Goal: Information Seeking & Learning: Learn about a topic

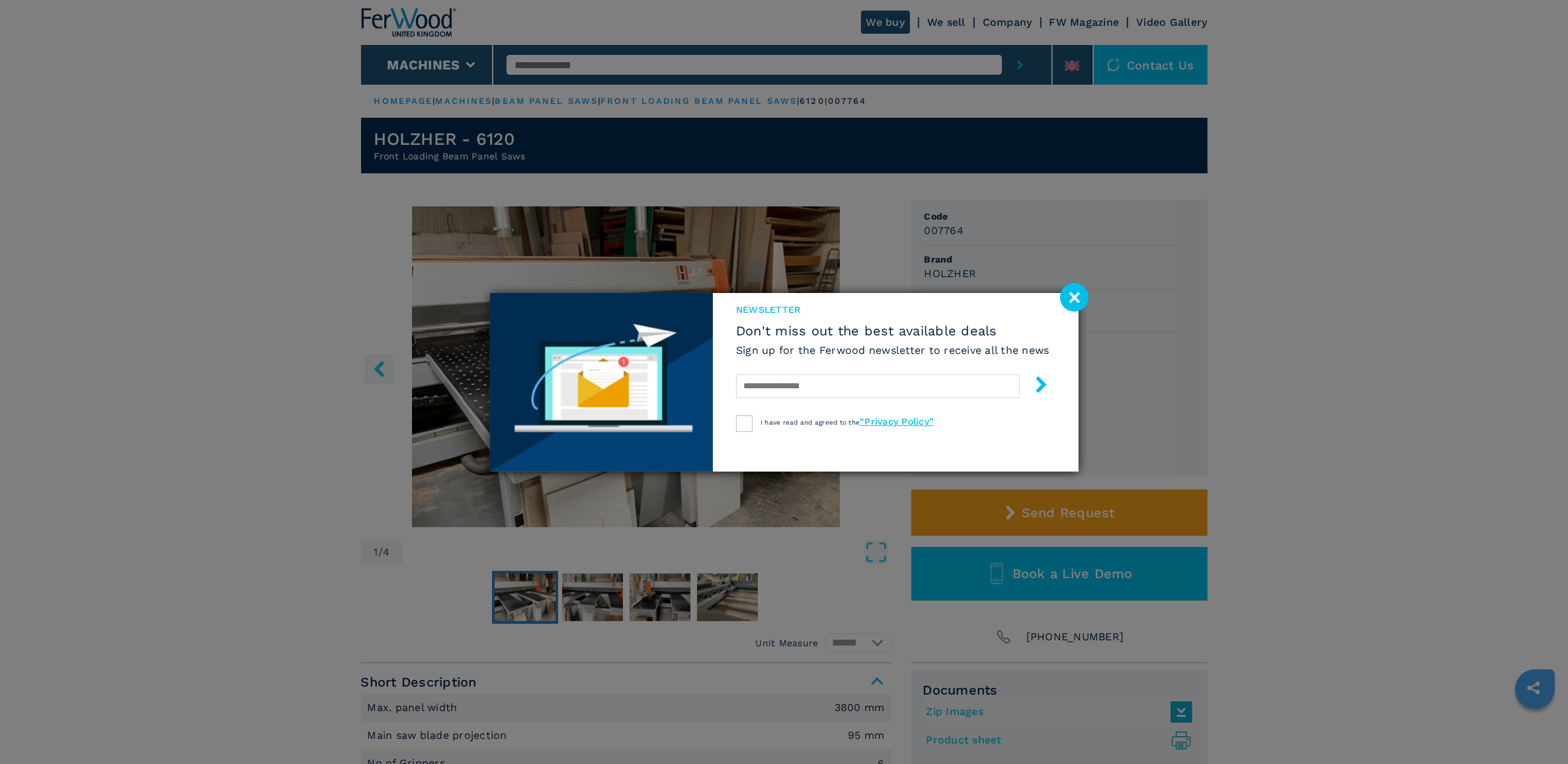
click at [1075, 302] on image at bounding box center [1075, 297] width 28 height 28
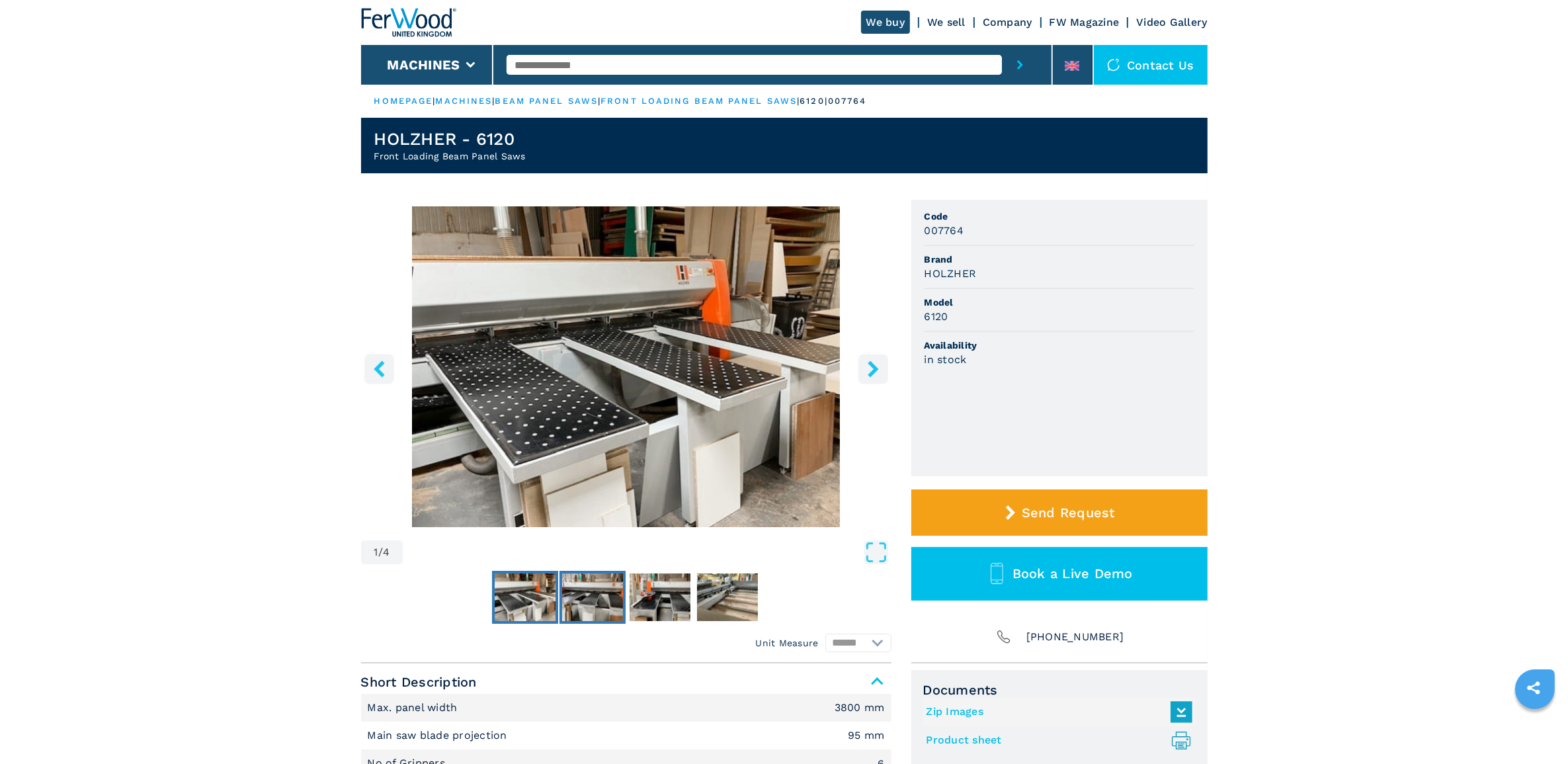
click at [582, 590] on img "Go to Slide 2" at bounding box center [593, 597] width 61 height 48
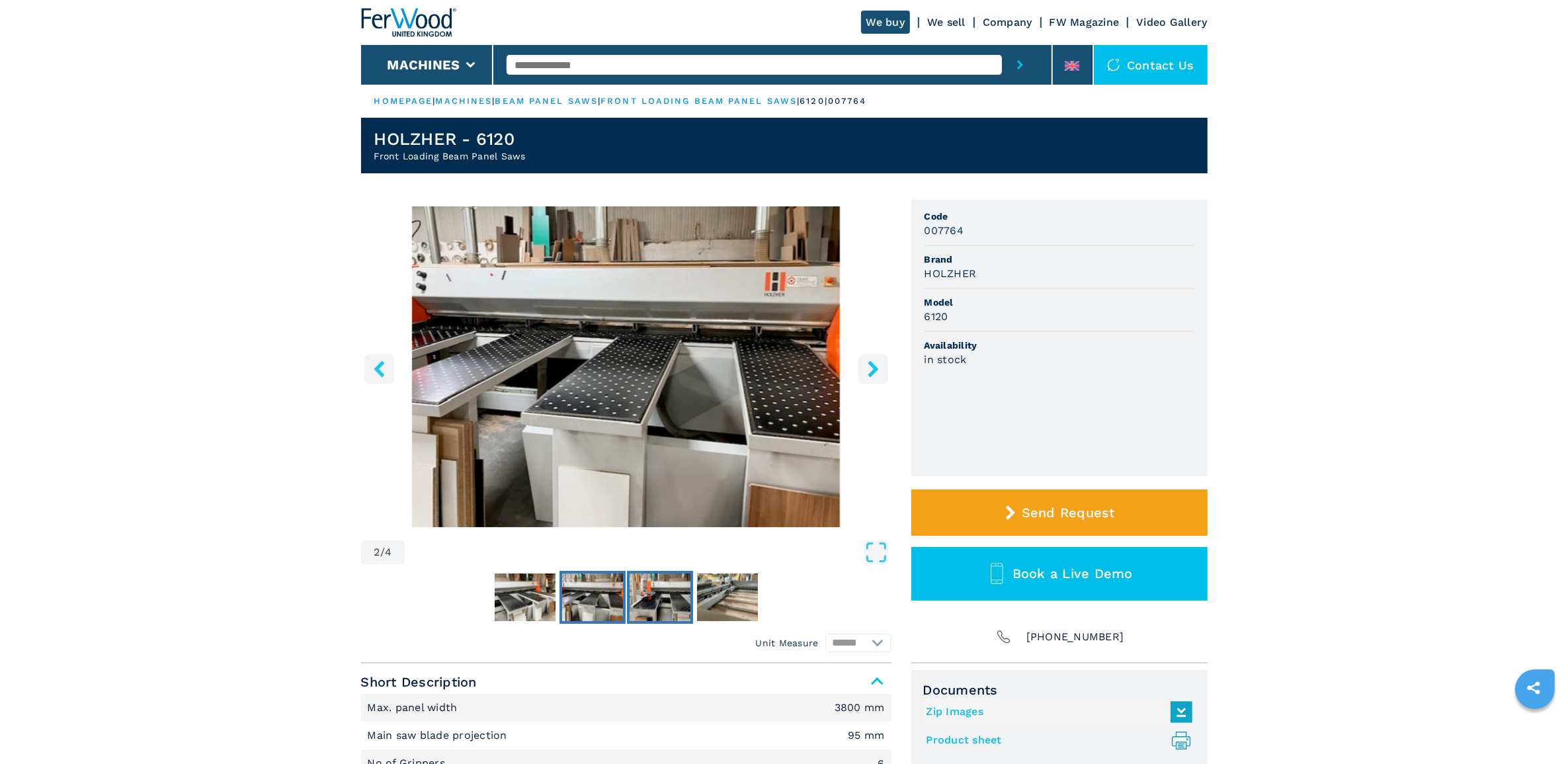
click at [659, 592] on img "Go to Slide 3" at bounding box center [660, 597] width 61 height 48
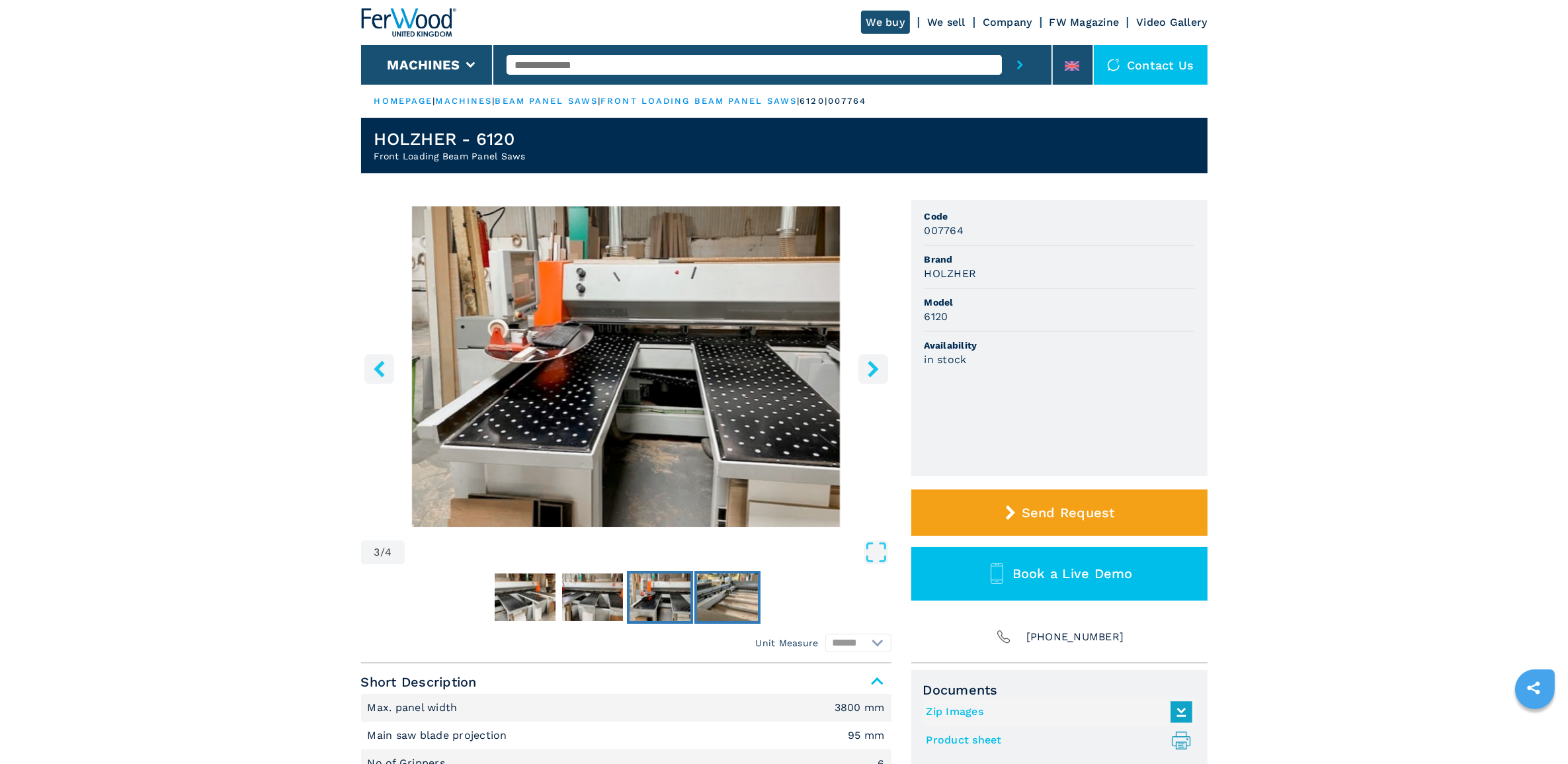
click at [743, 592] on img "Go to Slide 4" at bounding box center [727, 597] width 61 height 48
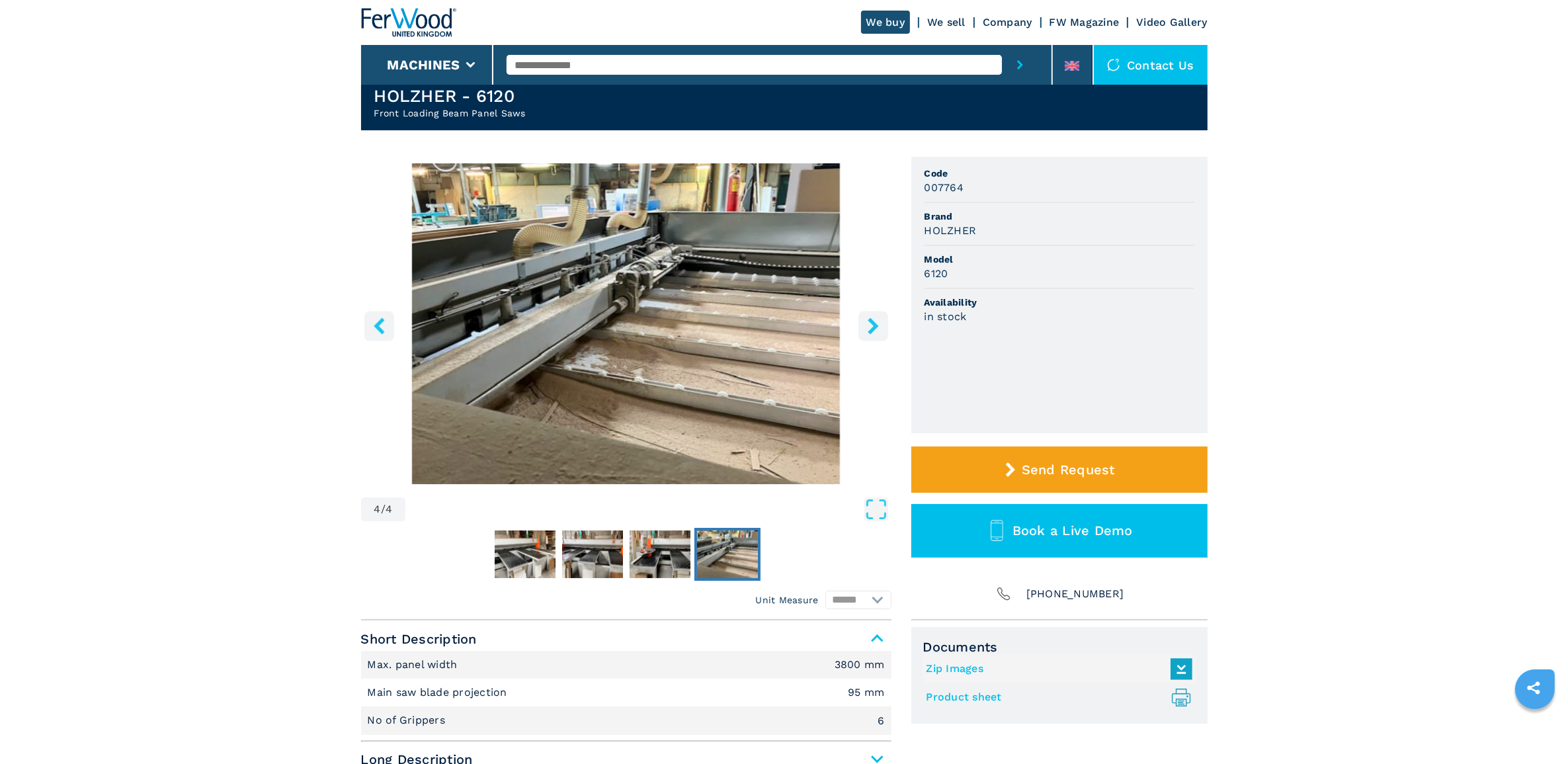
scroll to position [83, 0]
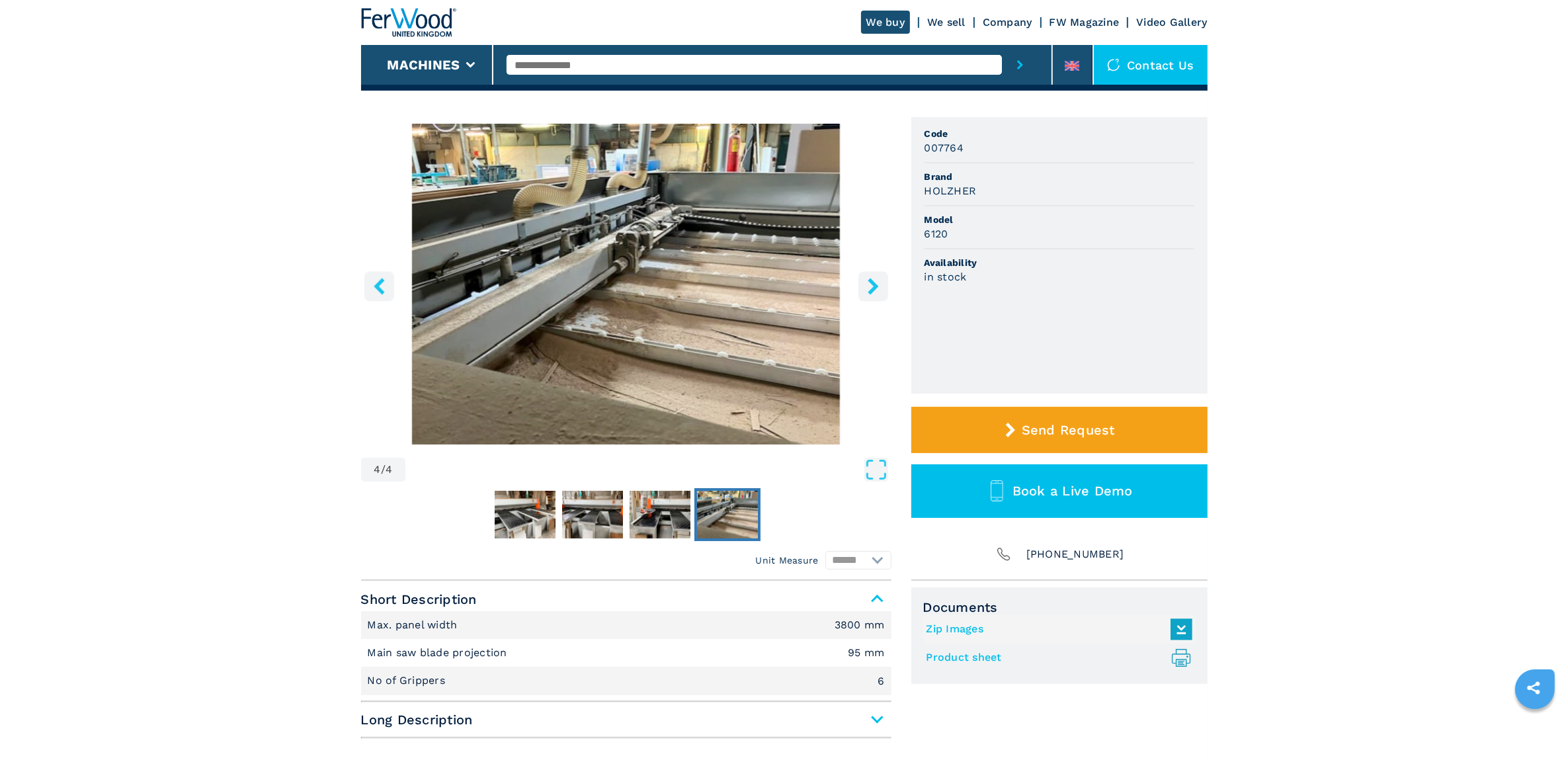
click at [888, 292] on button "right-button" at bounding box center [874, 286] width 30 height 30
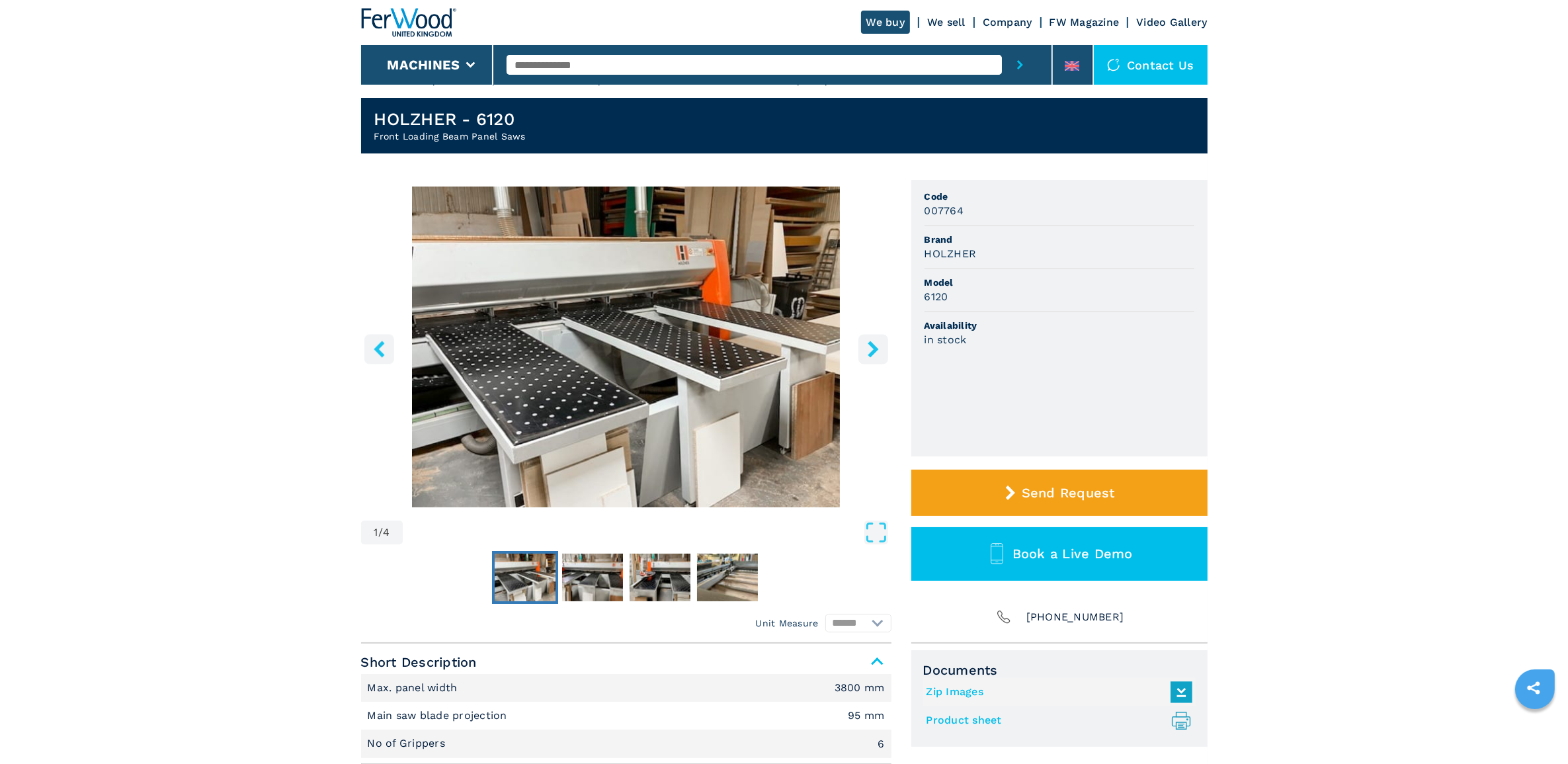
scroll to position [0, 0]
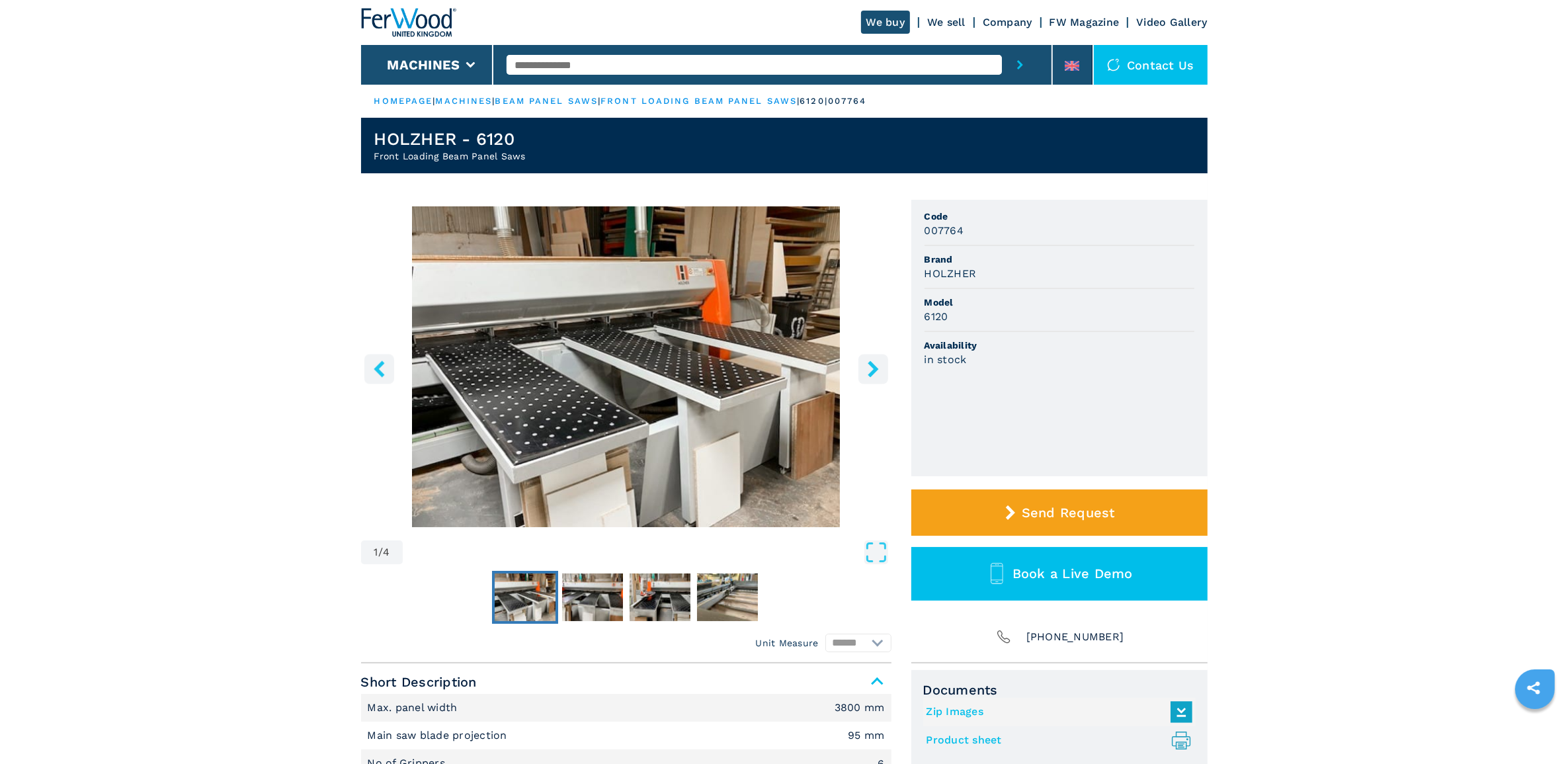
click at [868, 366] on icon "right-button" at bounding box center [873, 368] width 16 height 16
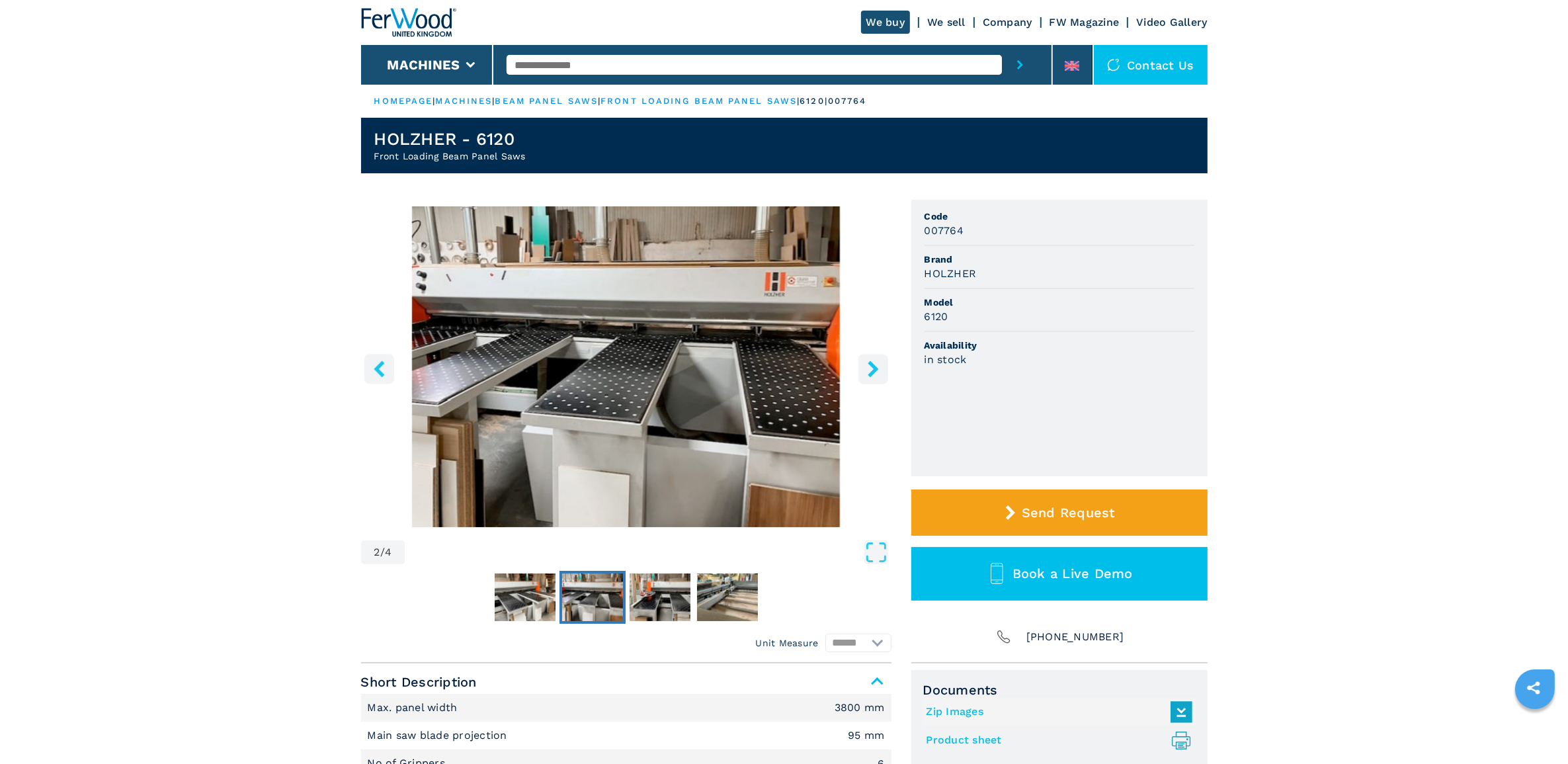
click at [868, 366] on icon "right-button" at bounding box center [873, 368] width 16 height 16
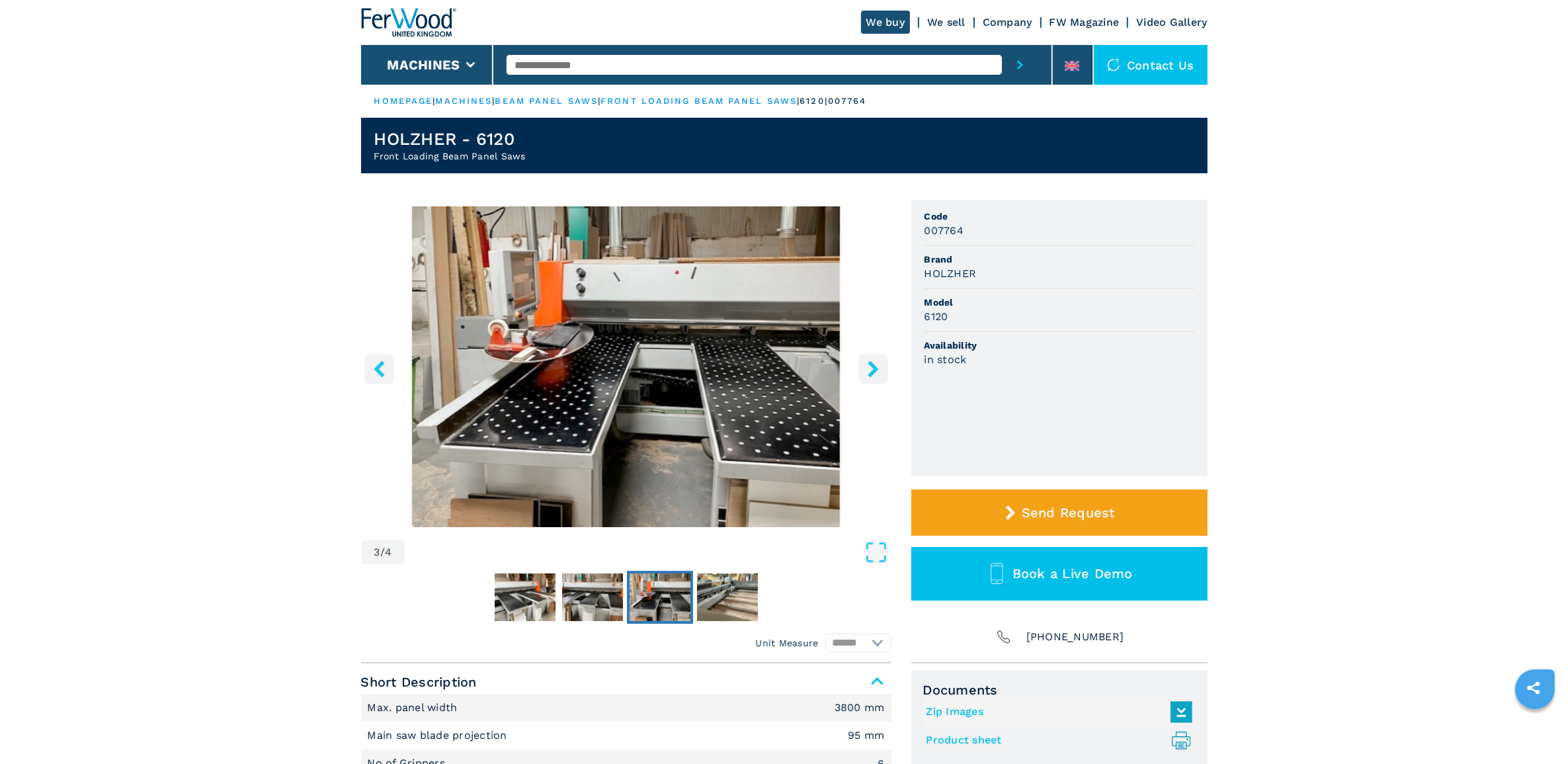
click at [868, 366] on icon "right-button" at bounding box center [873, 368] width 16 height 16
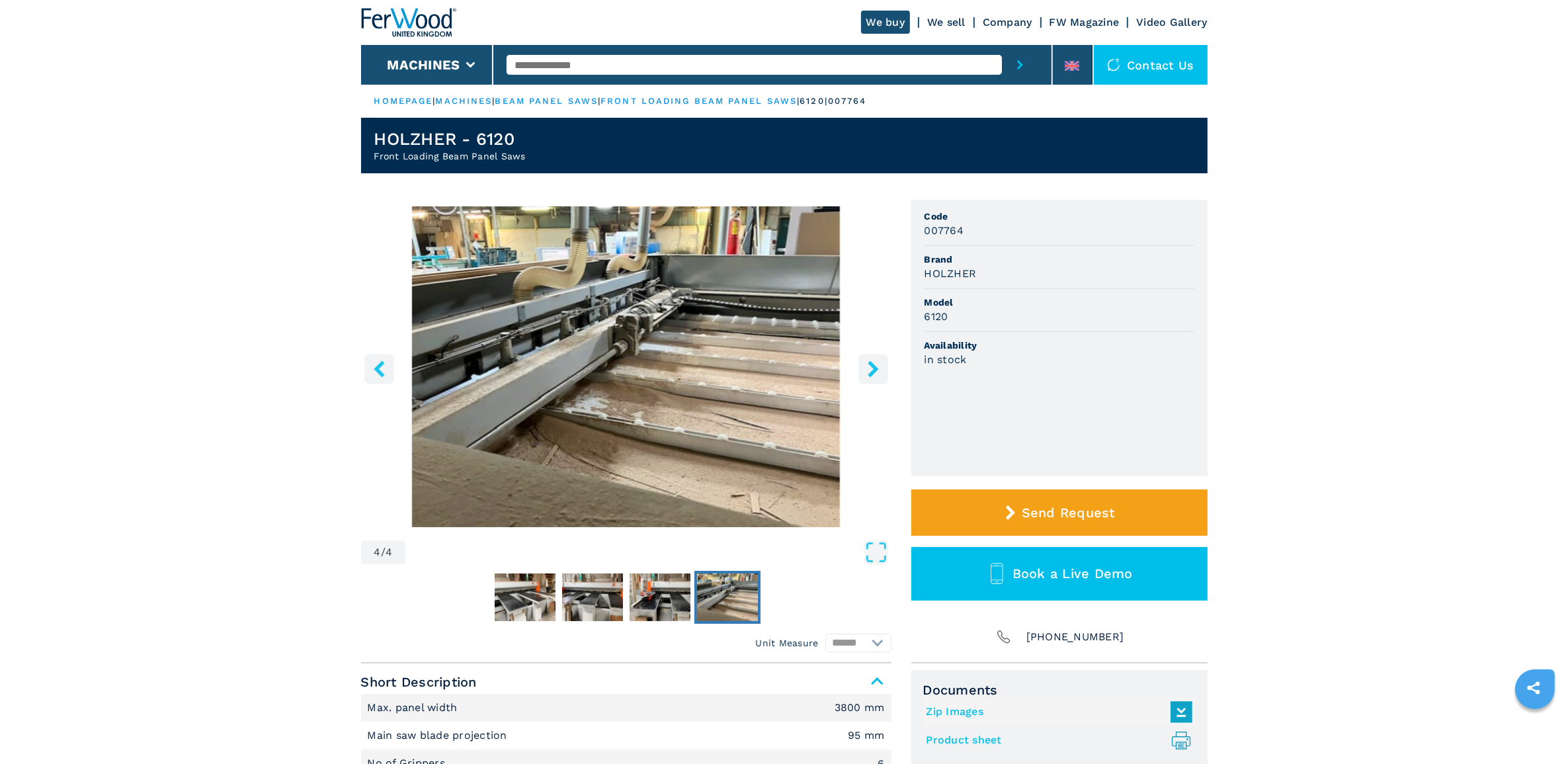
click at [868, 366] on icon "right-button" at bounding box center [873, 368] width 16 height 16
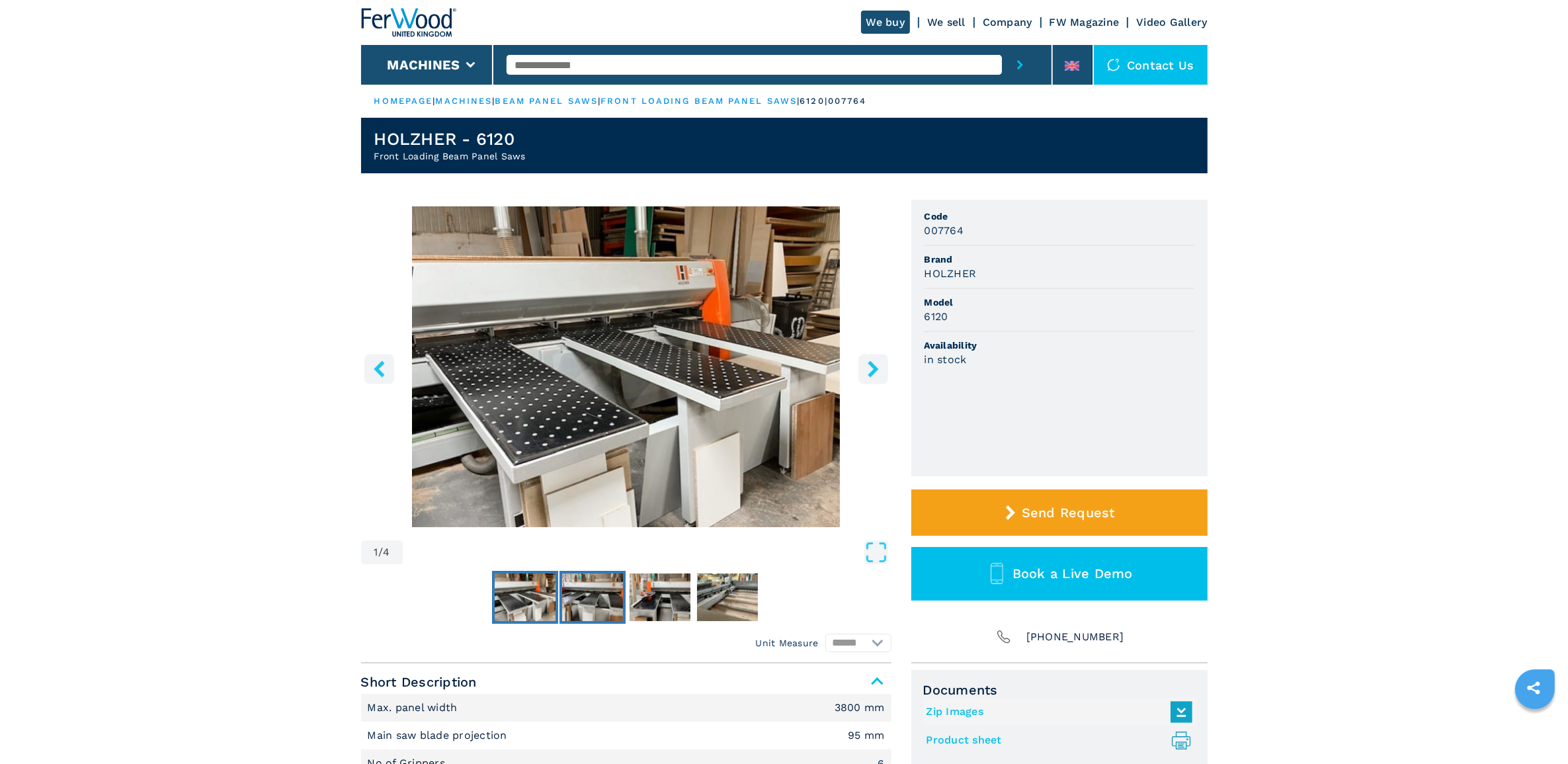
click at [590, 584] on img "Go to Slide 2" at bounding box center [593, 597] width 61 height 48
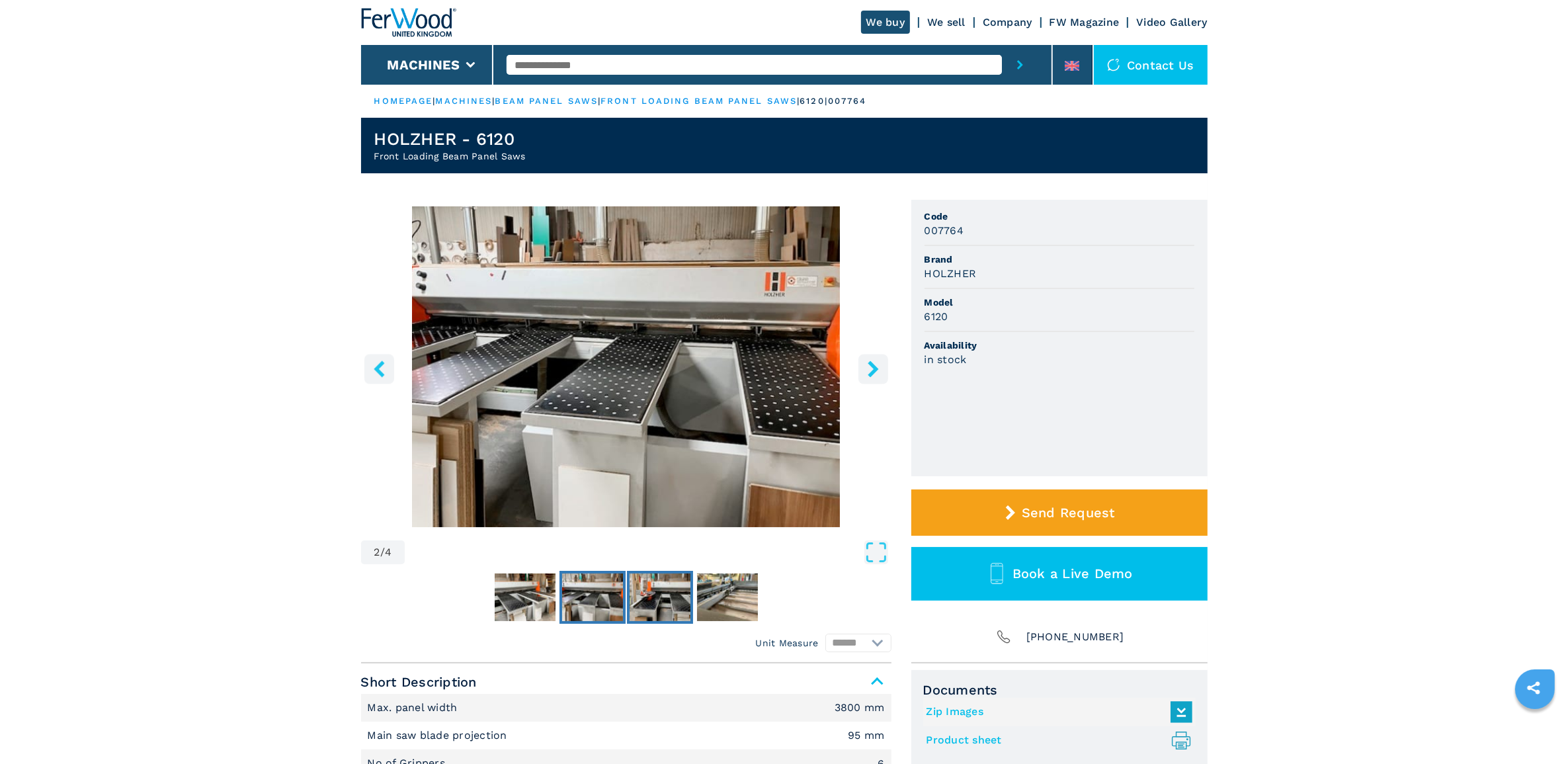
click at [678, 590] on img "Go to Slide 3" at bounding box center [660, 597] width 61 height 48
click at [735, 596] on img "Go to Slide 4" at bounding box center [727, 597] width 61 height 48
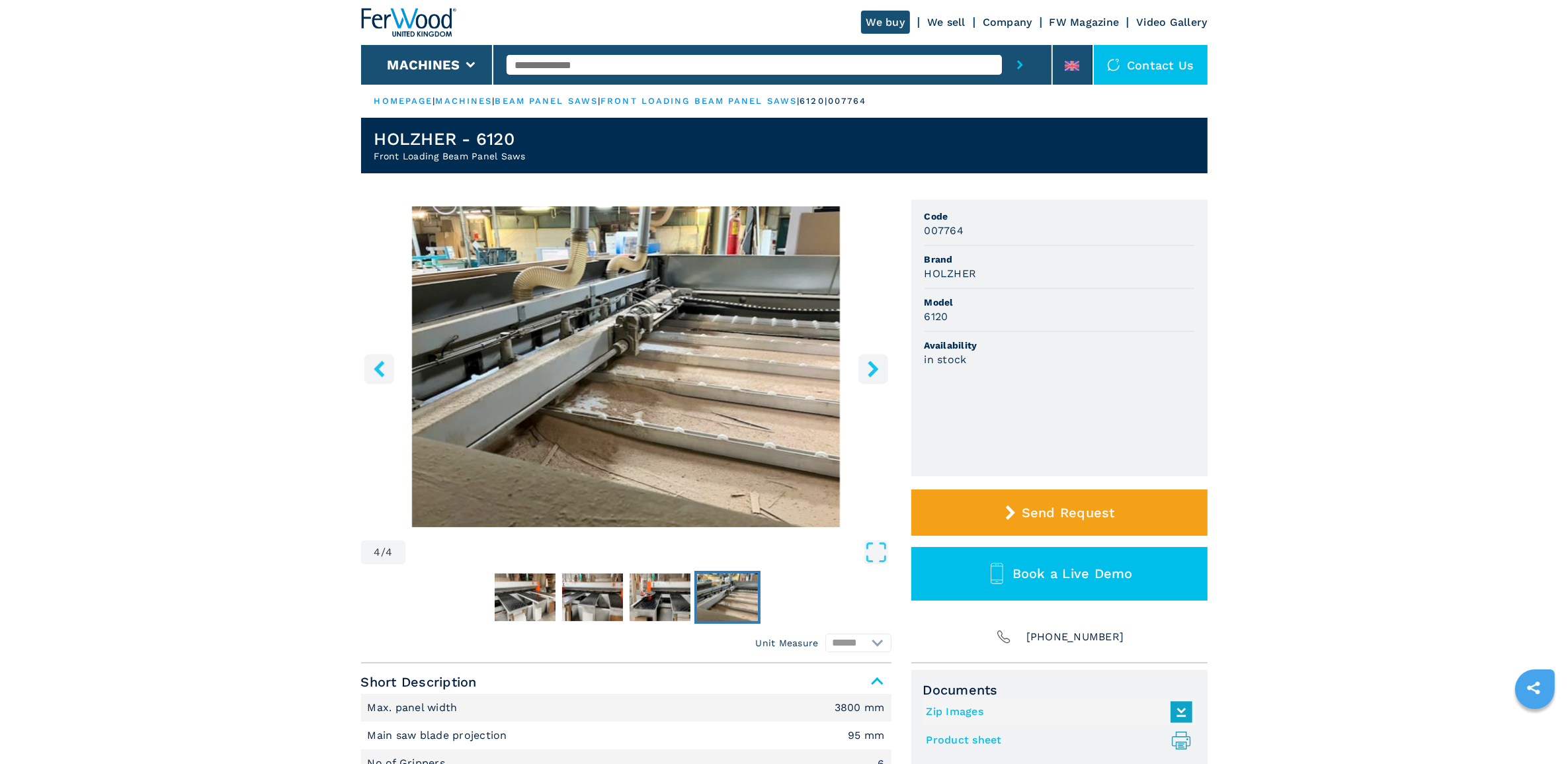
click at [874, 382] on button "right-button" at bounding box center [874, 368] width 30 height 30
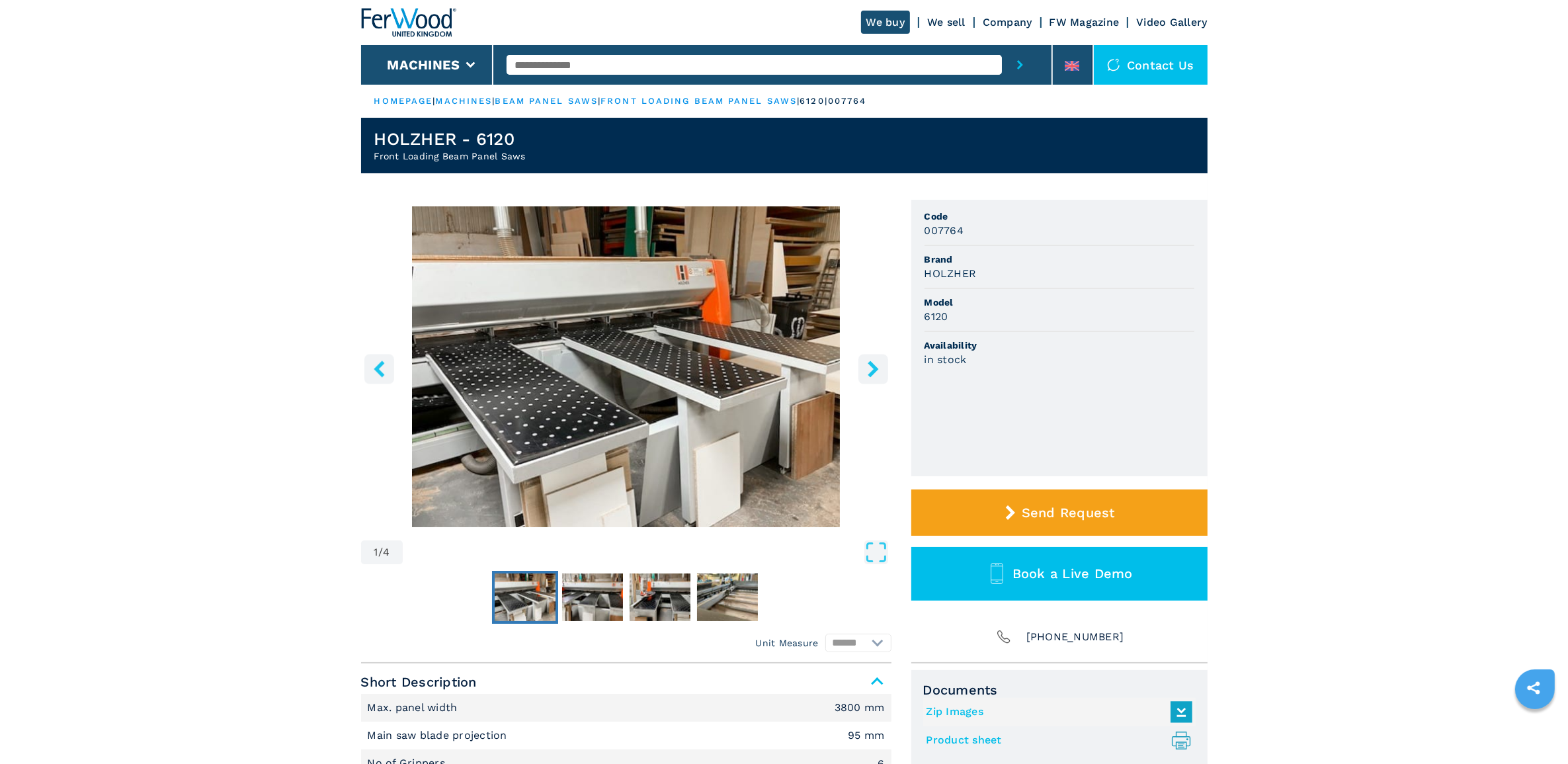
click at [868, 364] on icon "right-button" at bounding box center [873, 368] width 16 height 16
